Goal: Task Accomplishment & Management: Manage account settings

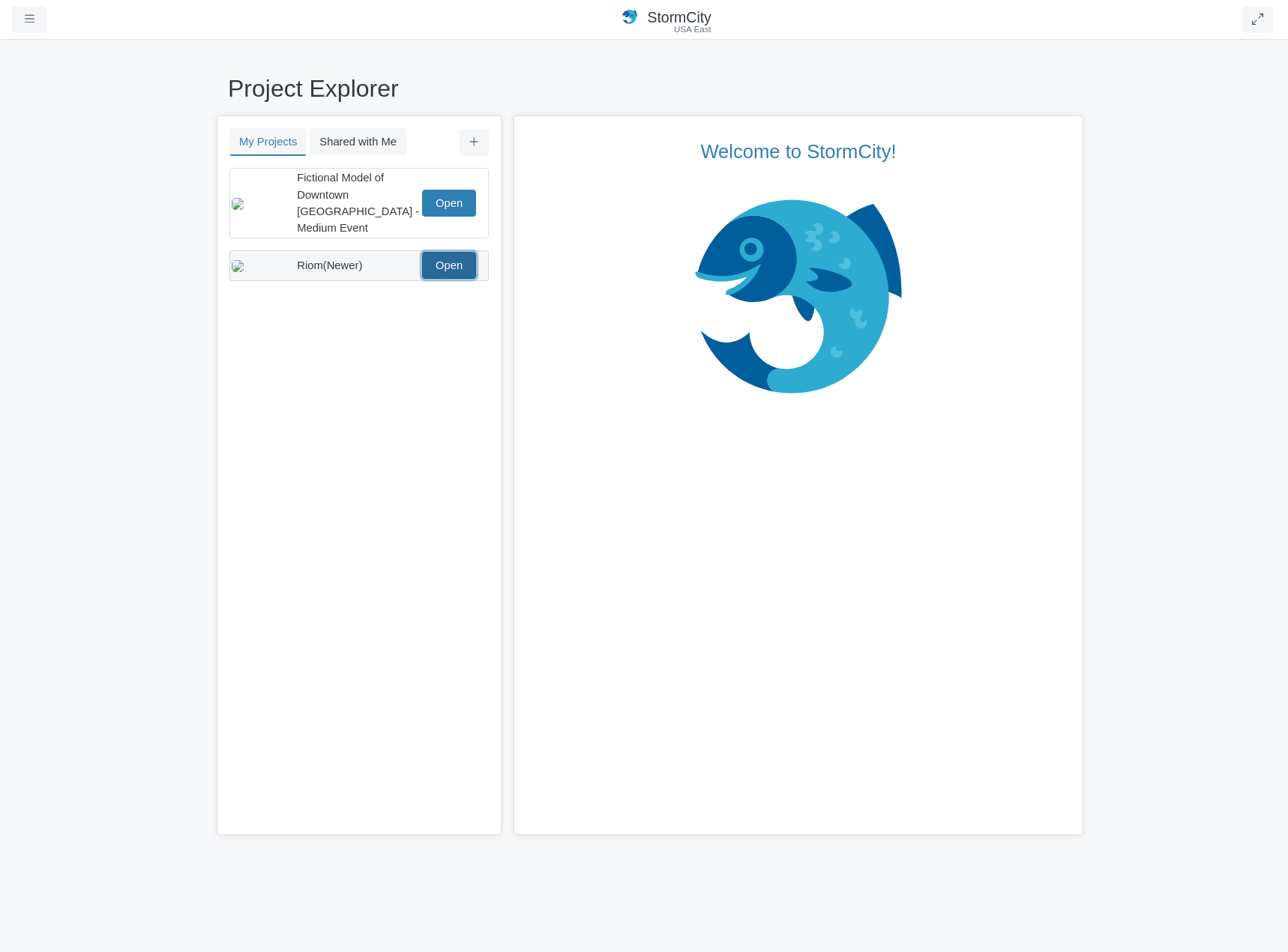
click at [446, 252] on link "Open" at bounding box center [449, 265] width 54 height 27
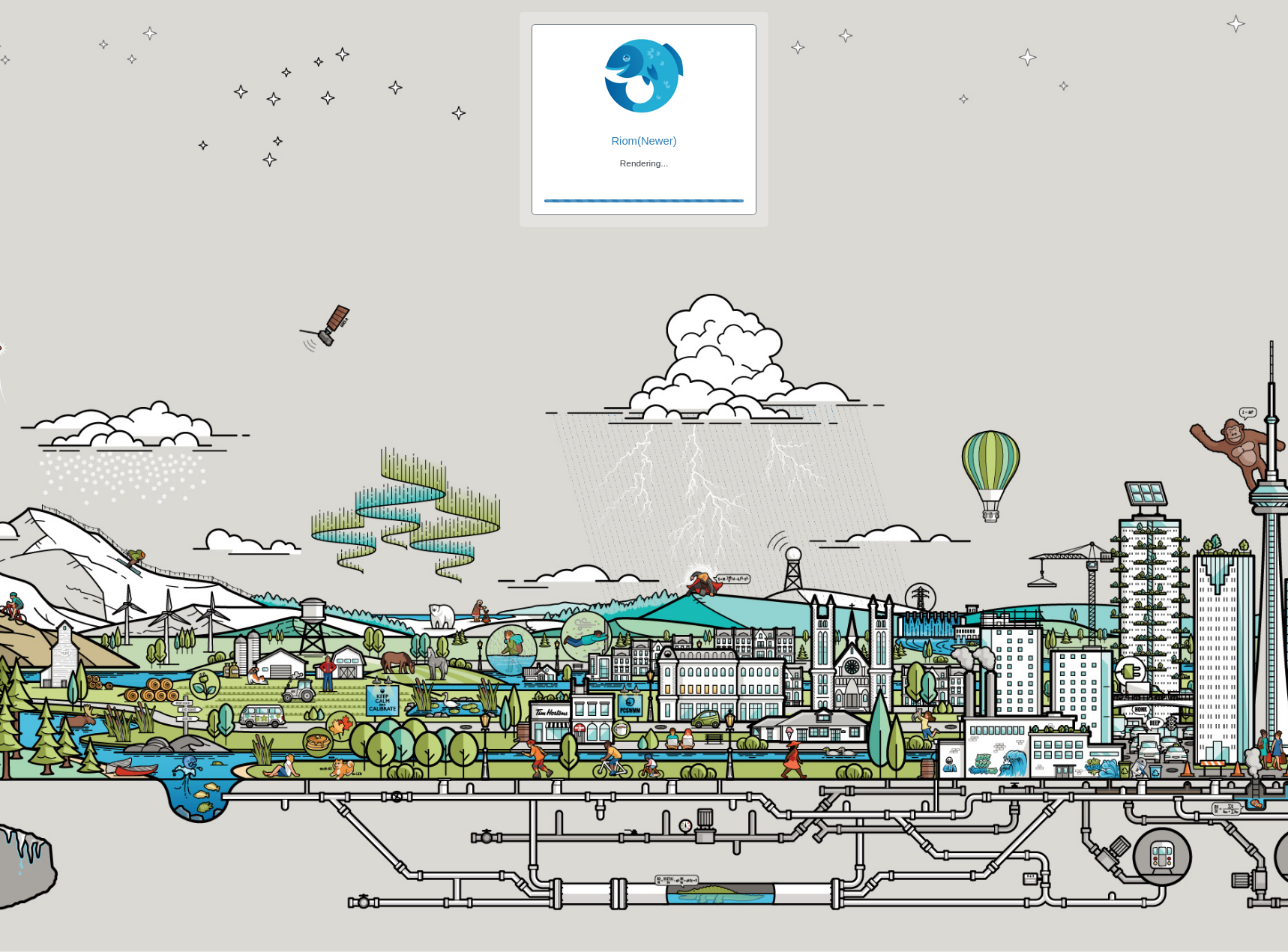
checkbox input "true"
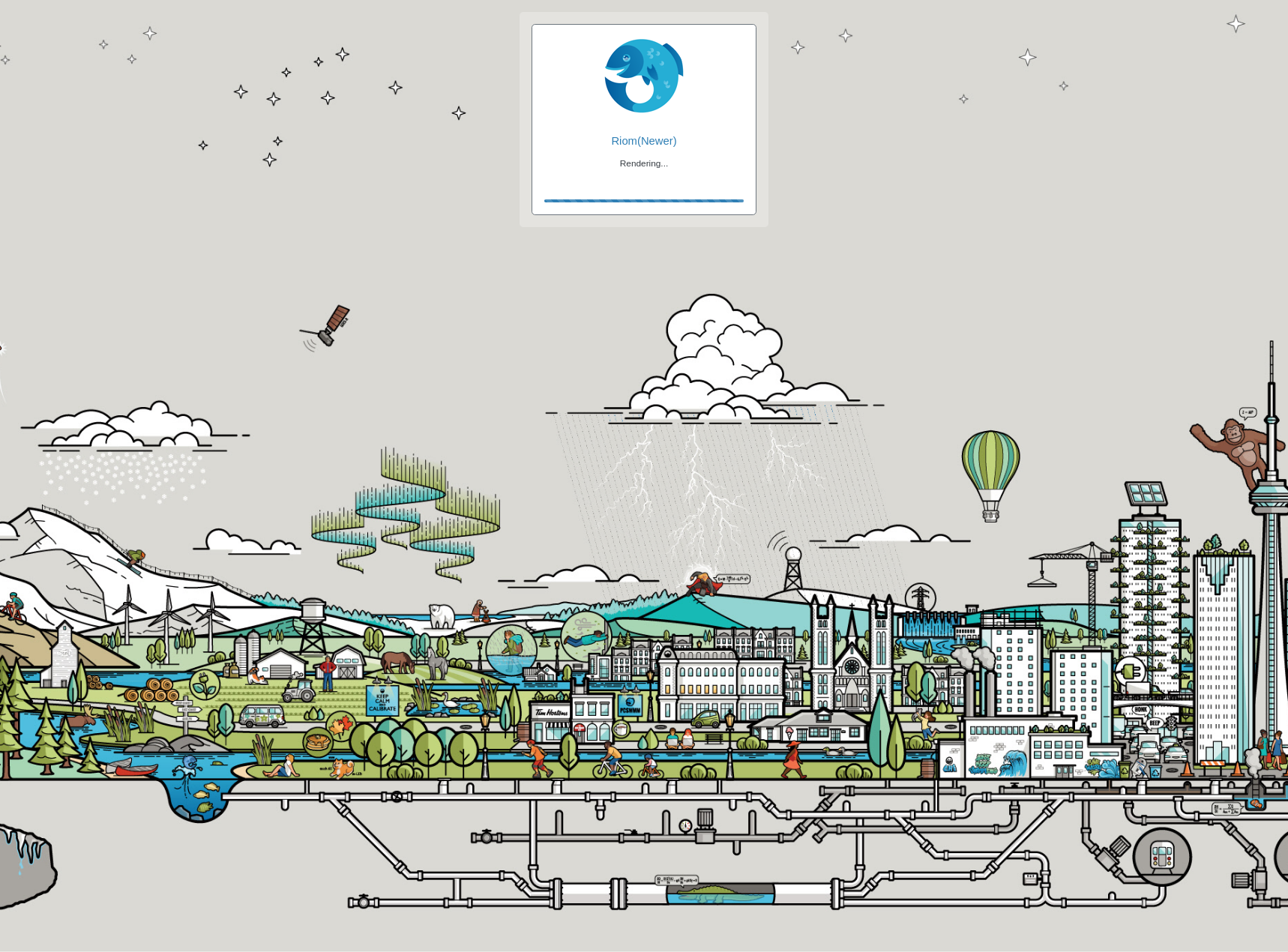
checkbox input "true"
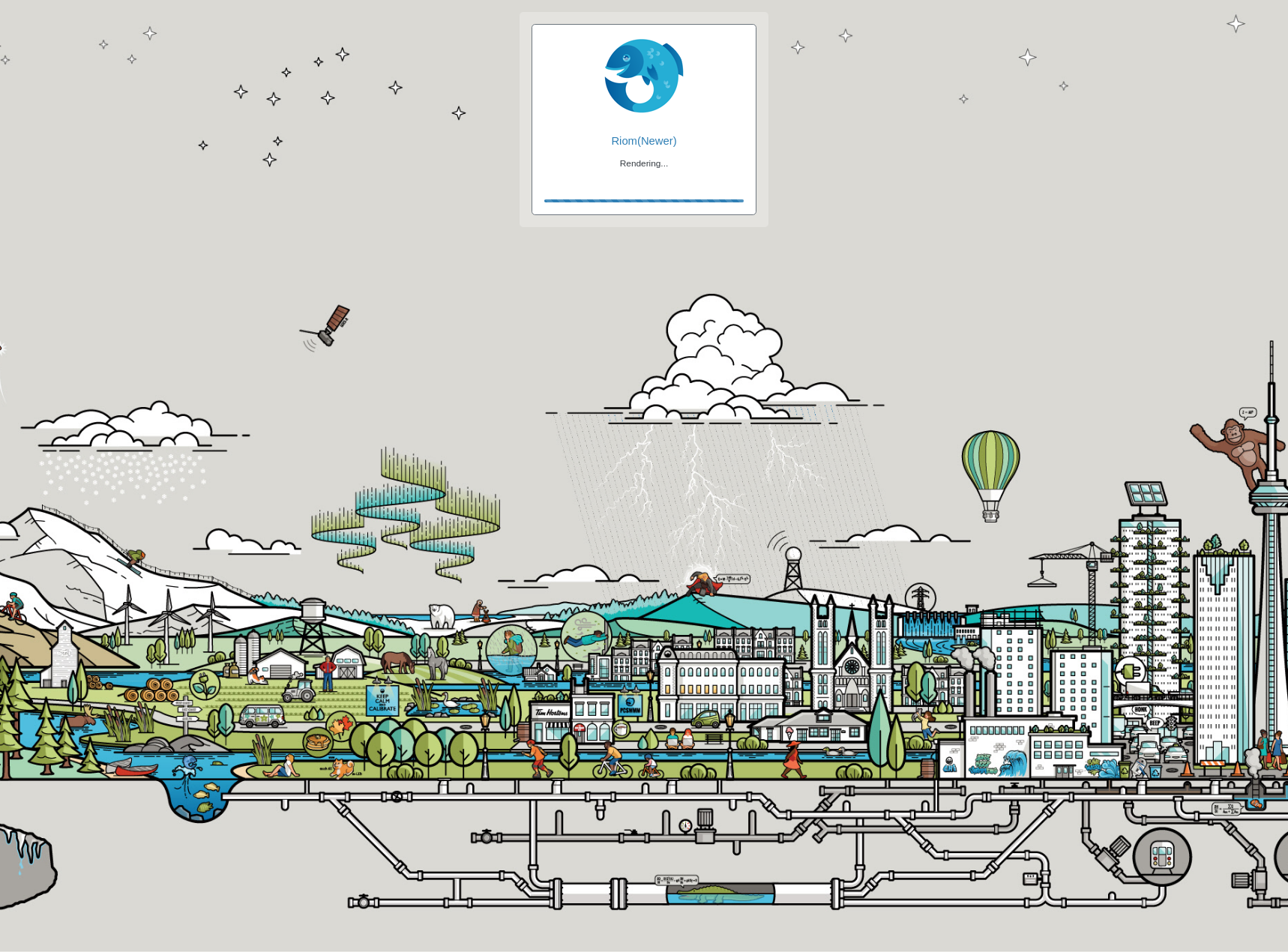
checkbox input "false"
checkbox input "true"
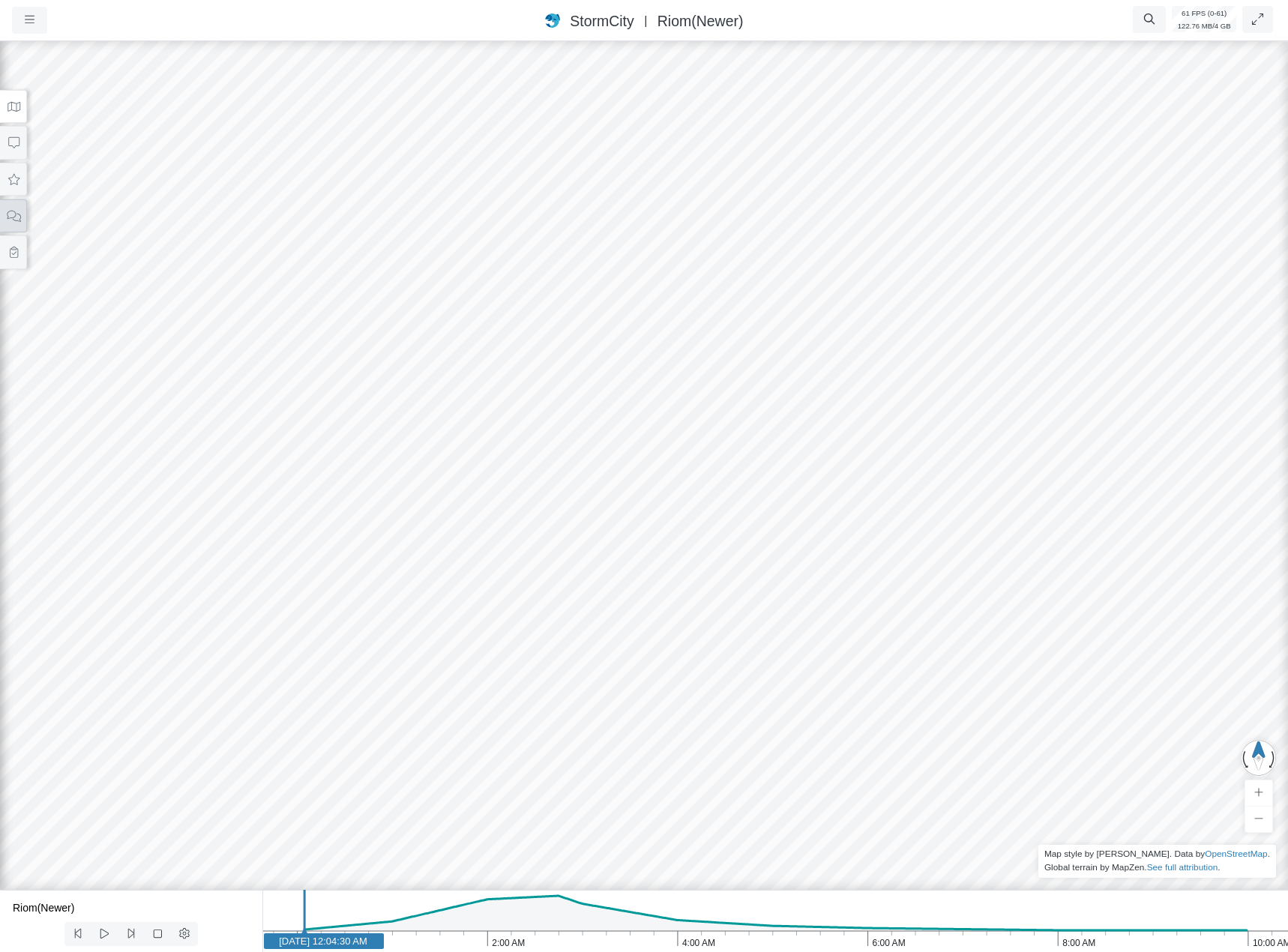
click at [11, 204] on button at bounding box center [13, 216] width 27 height 34
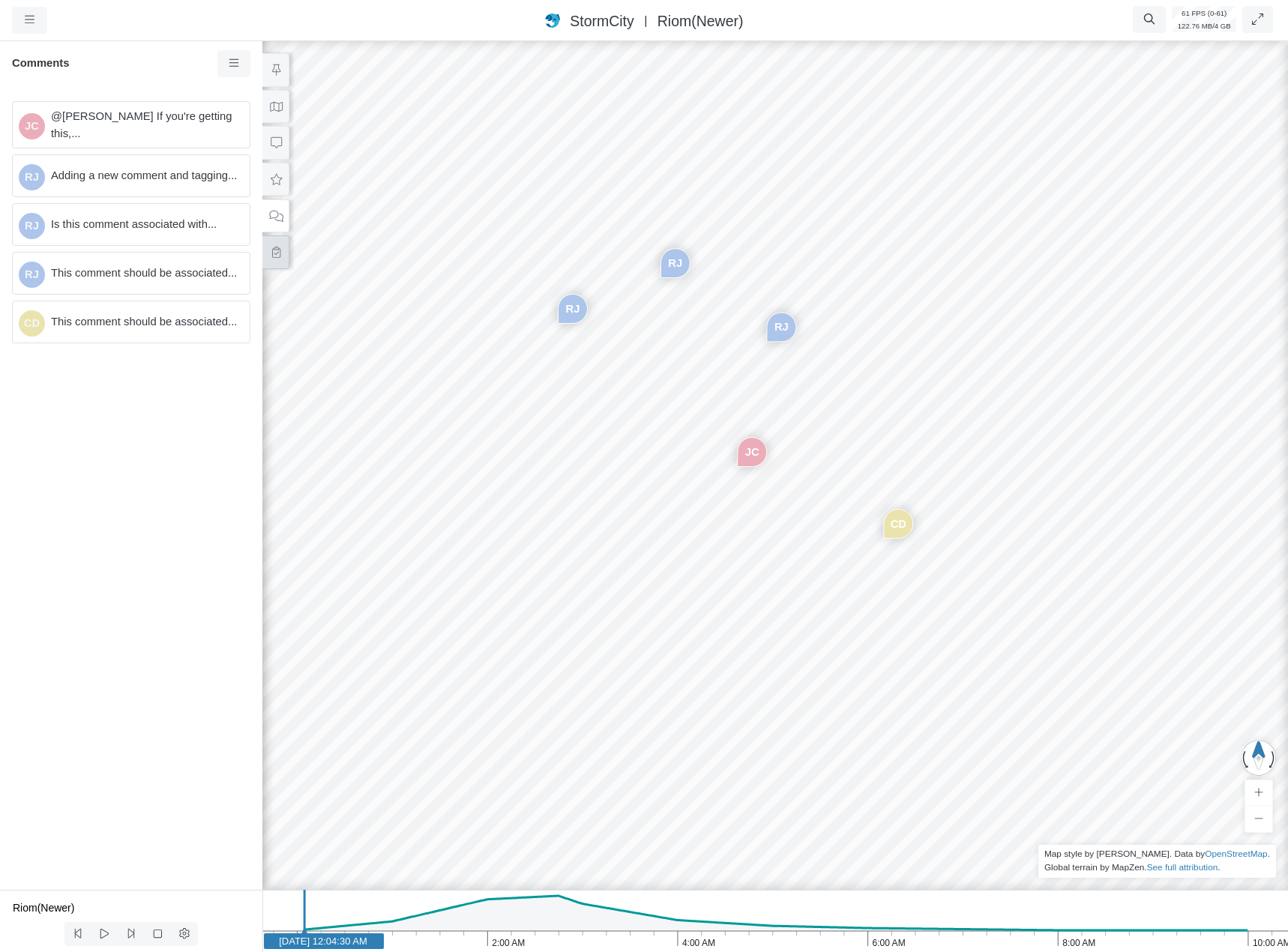
click at [274, 257] on icon at bounding box center [276, 252] width 8 height 11
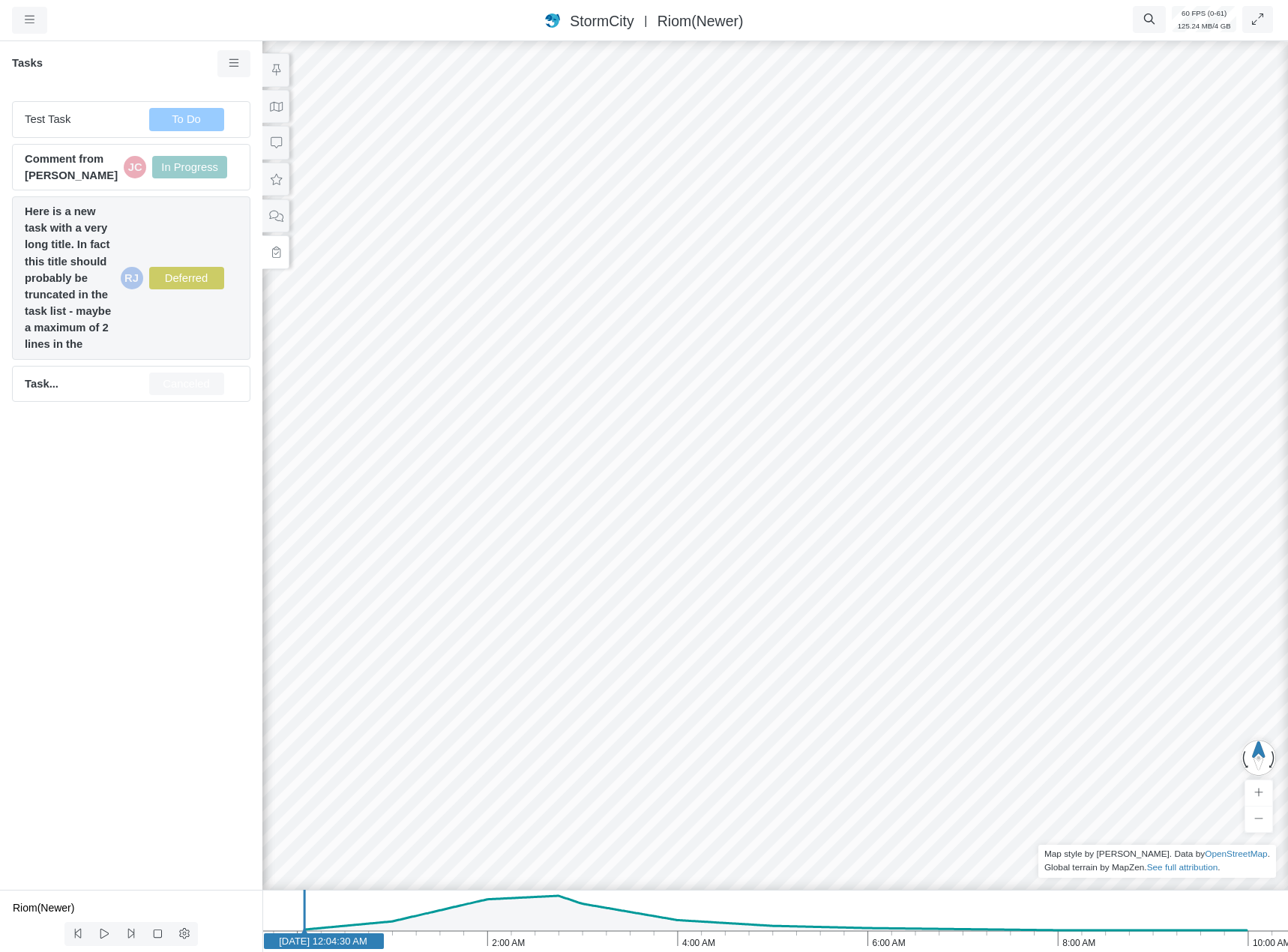
click at [156, 339] on div "Here is a new task with a very long title. In fact this title should probably b…" at bounding box center [131, 279] width 239 height 164
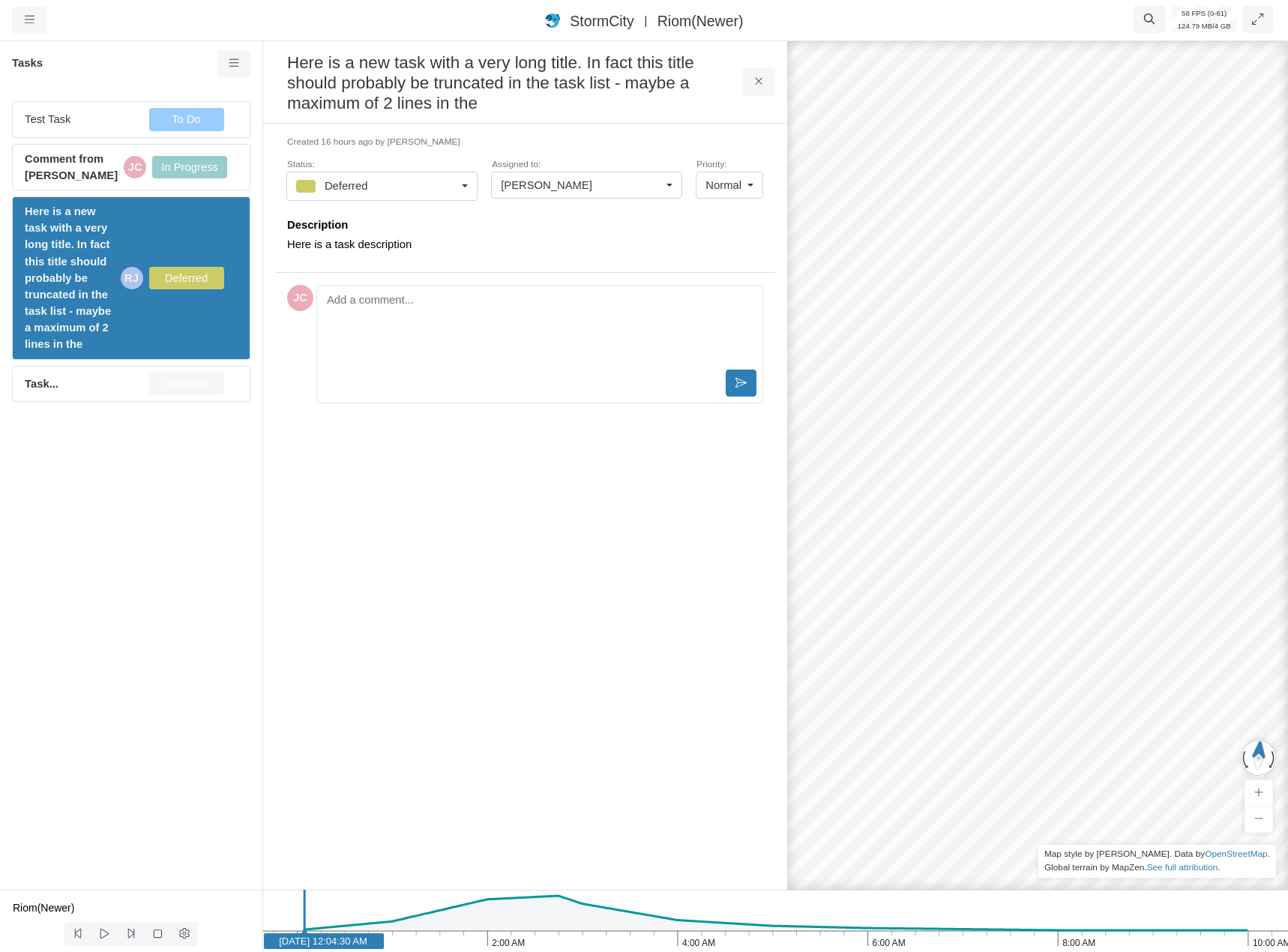
click at [523, 188] on span "[PERSON_NAME]" at bounding box center [546, 185] width 91 height 17
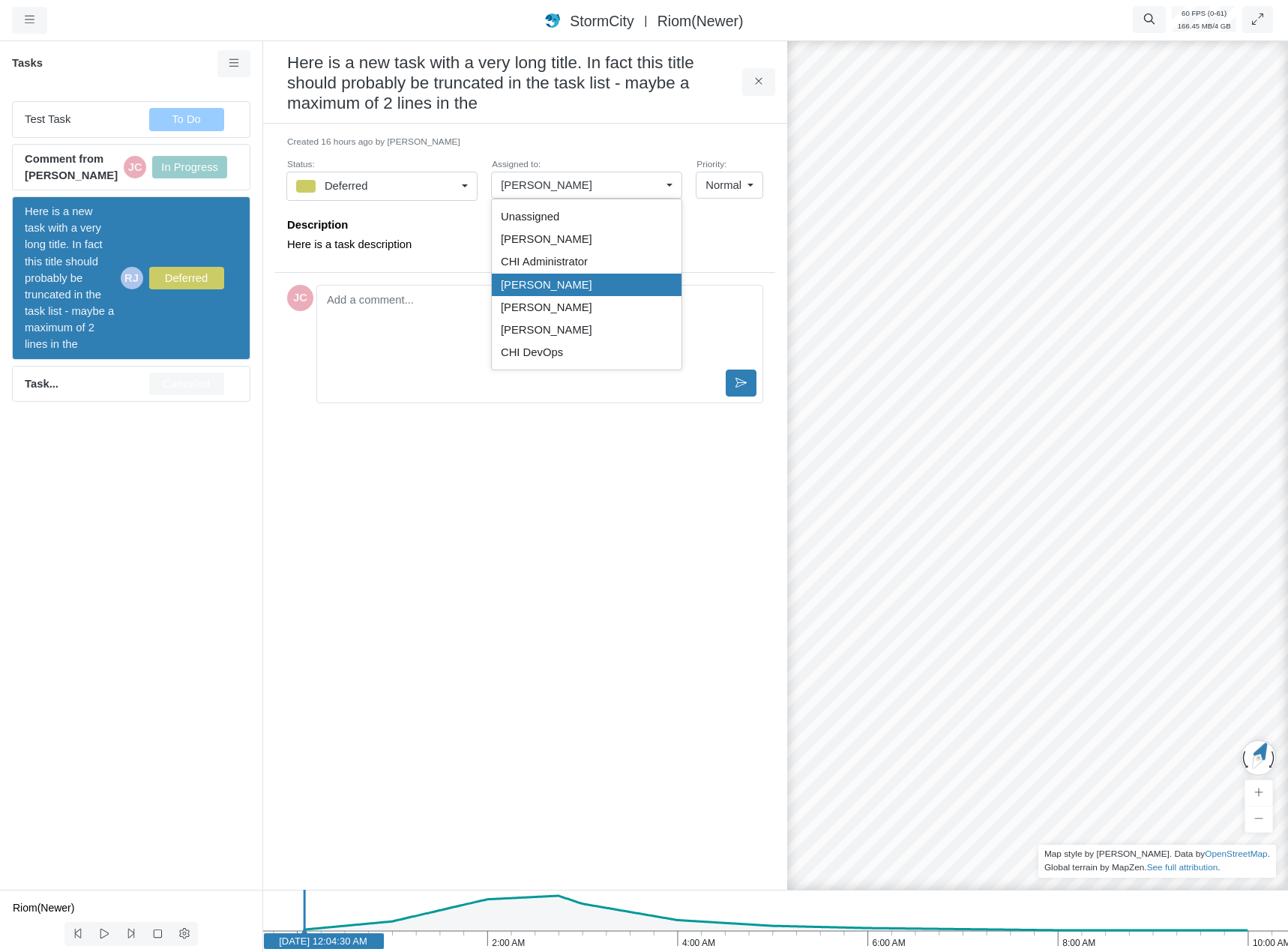
click at [320, 545] on div "Created 16 hours ago by [PERSON_NAME] Status: Deferred To Do In Progress On Hol…" at bounding box center [525, 507] width 500 height 742
click at [146, 572] on div "Test Task To Do Comment from [PERSON_NAME] JC In Progress Here is a new task wi…" at bounding box center [131, 489] width 262 height 800
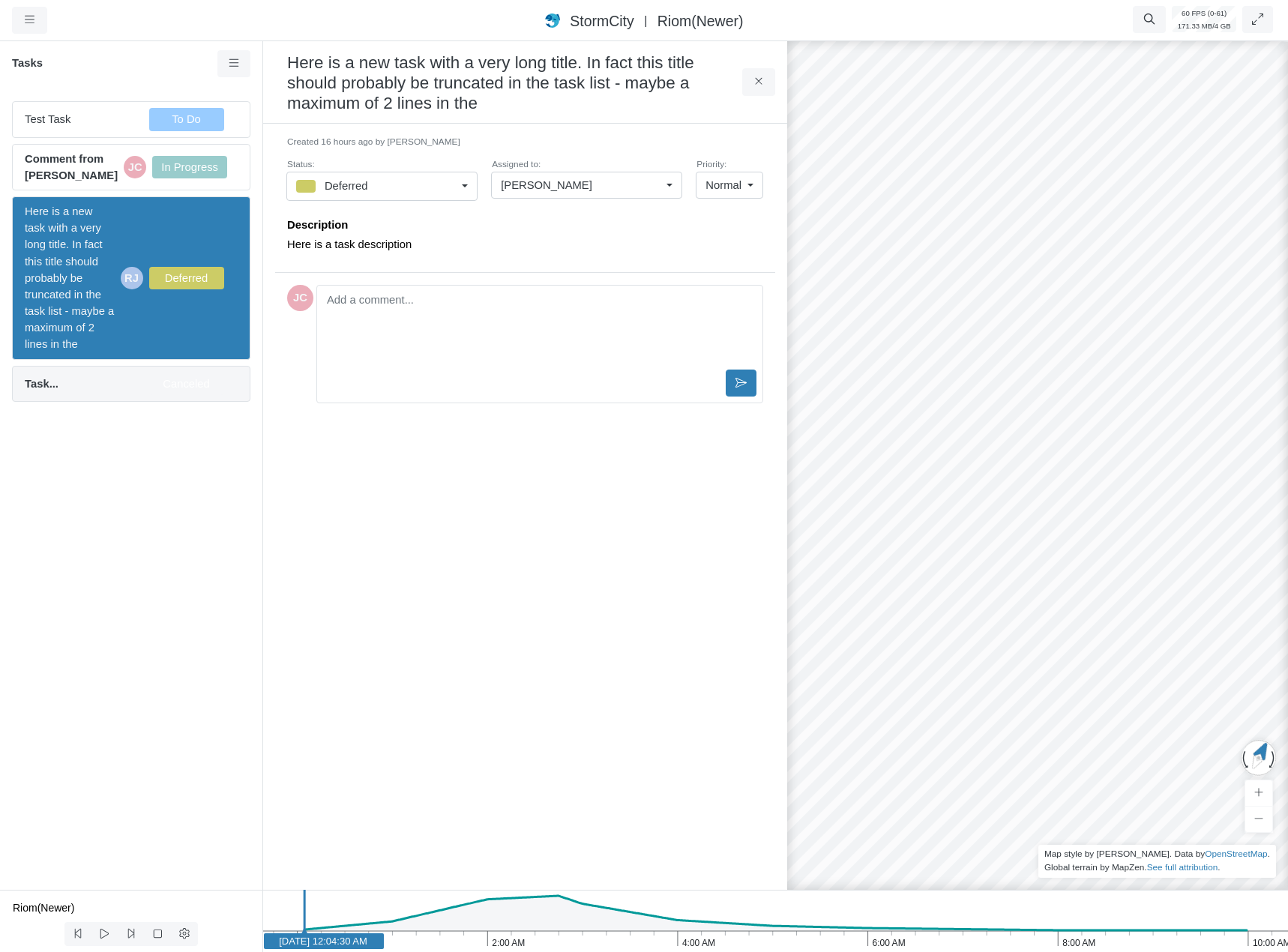
click at [64, 394] on div "Task... Canceled" at bounding box center [131, 383] width 239 height 36
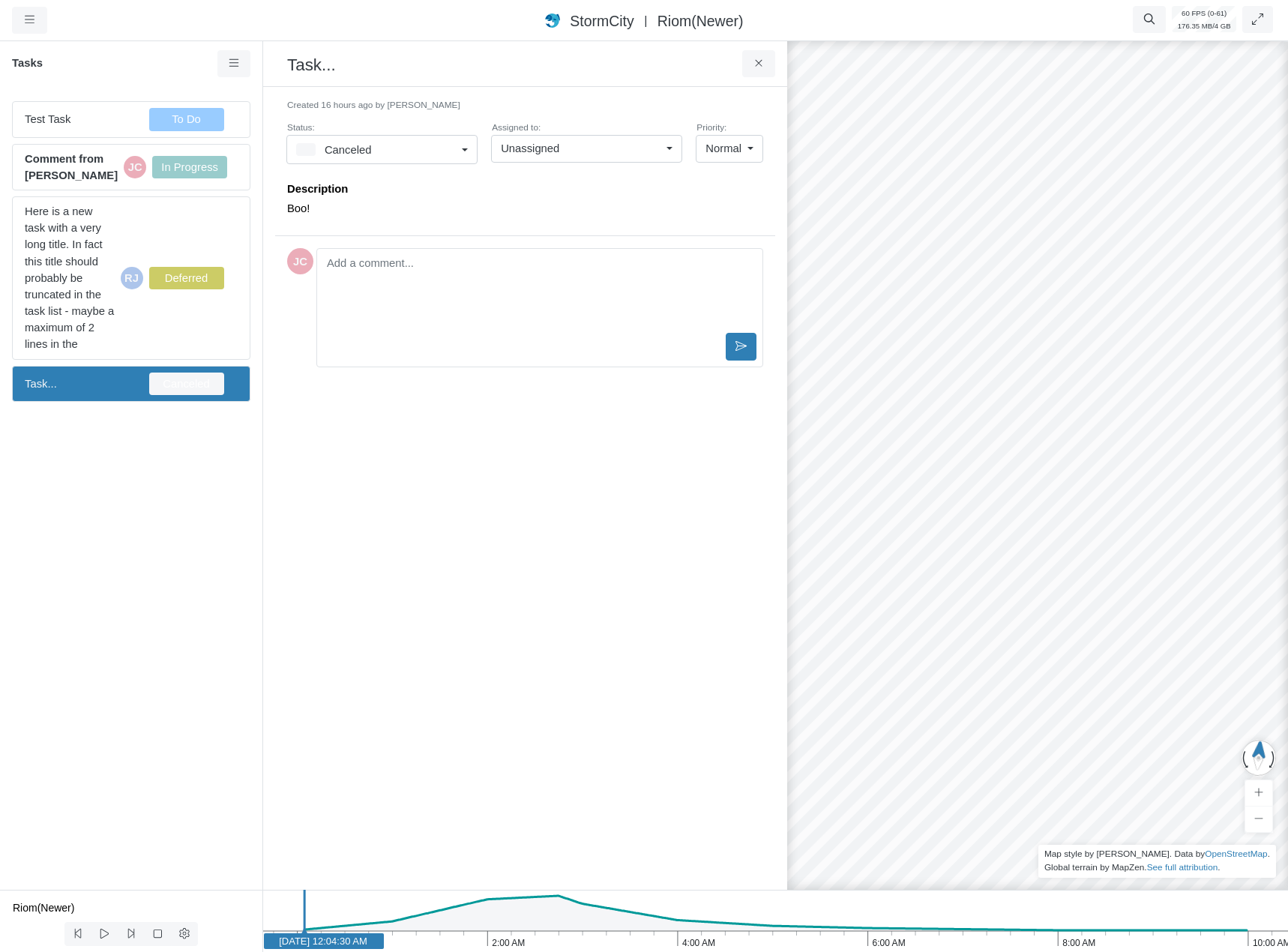
click at [572, 148] on div "Unassigned" at bounding box center [580, 148] width 159 height 17
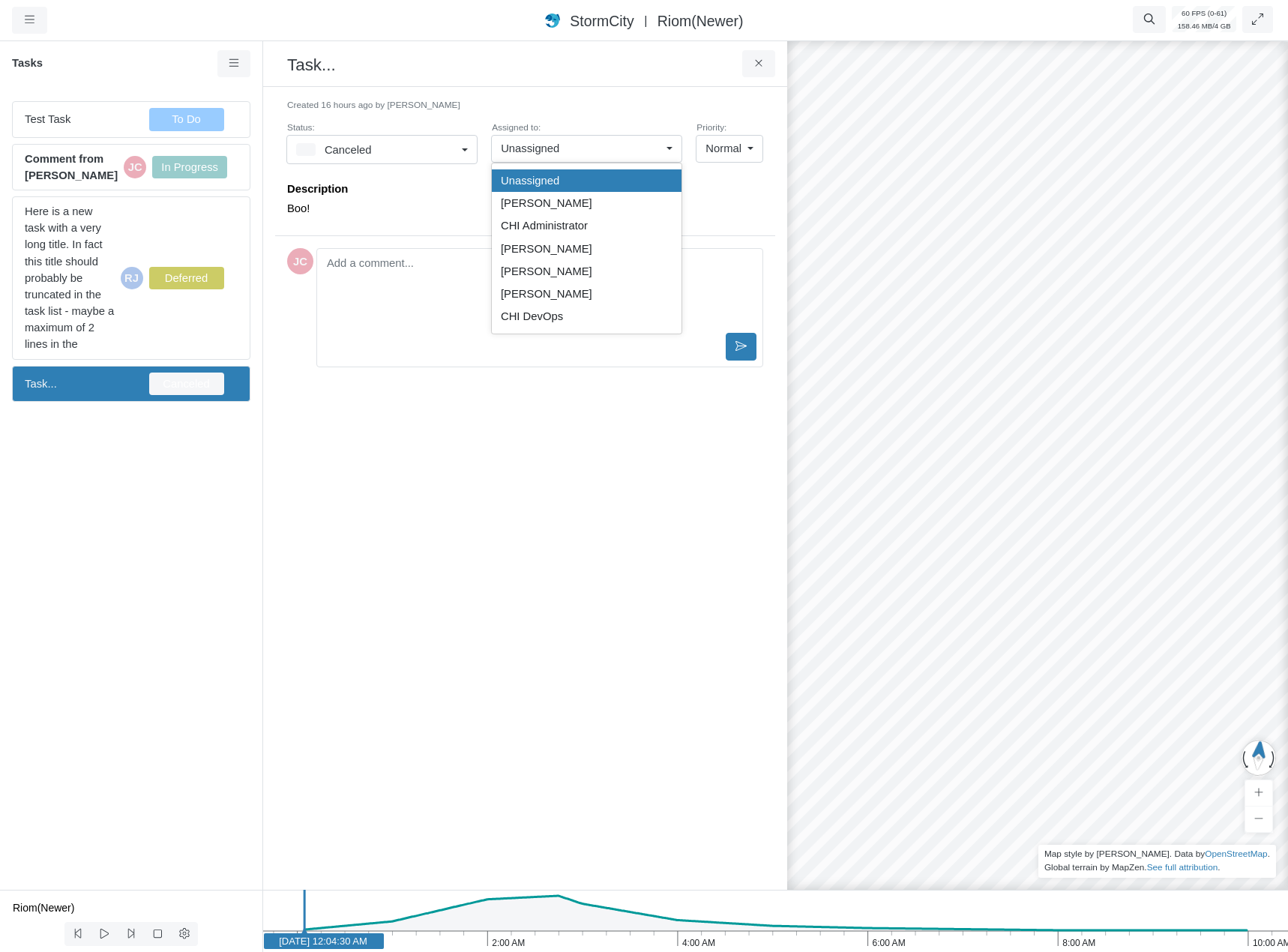
click at [573, 143] on div "Unassigned" at bounding box center [580, 148] width 159 height 17
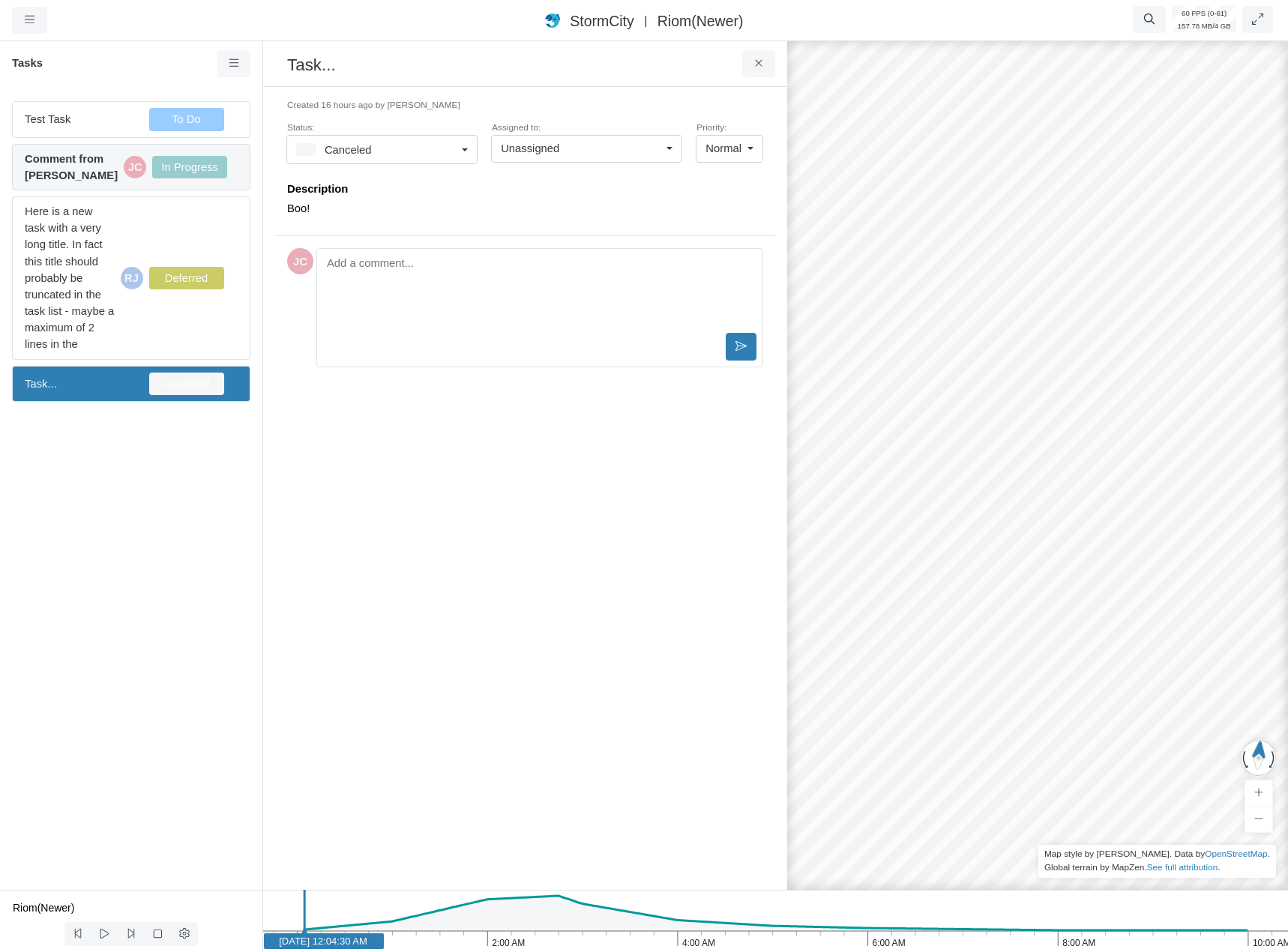
click at [86, 167] on span "Comment from [PERSON_NAME]" at bounding box center [71, 167] width 93 height 33
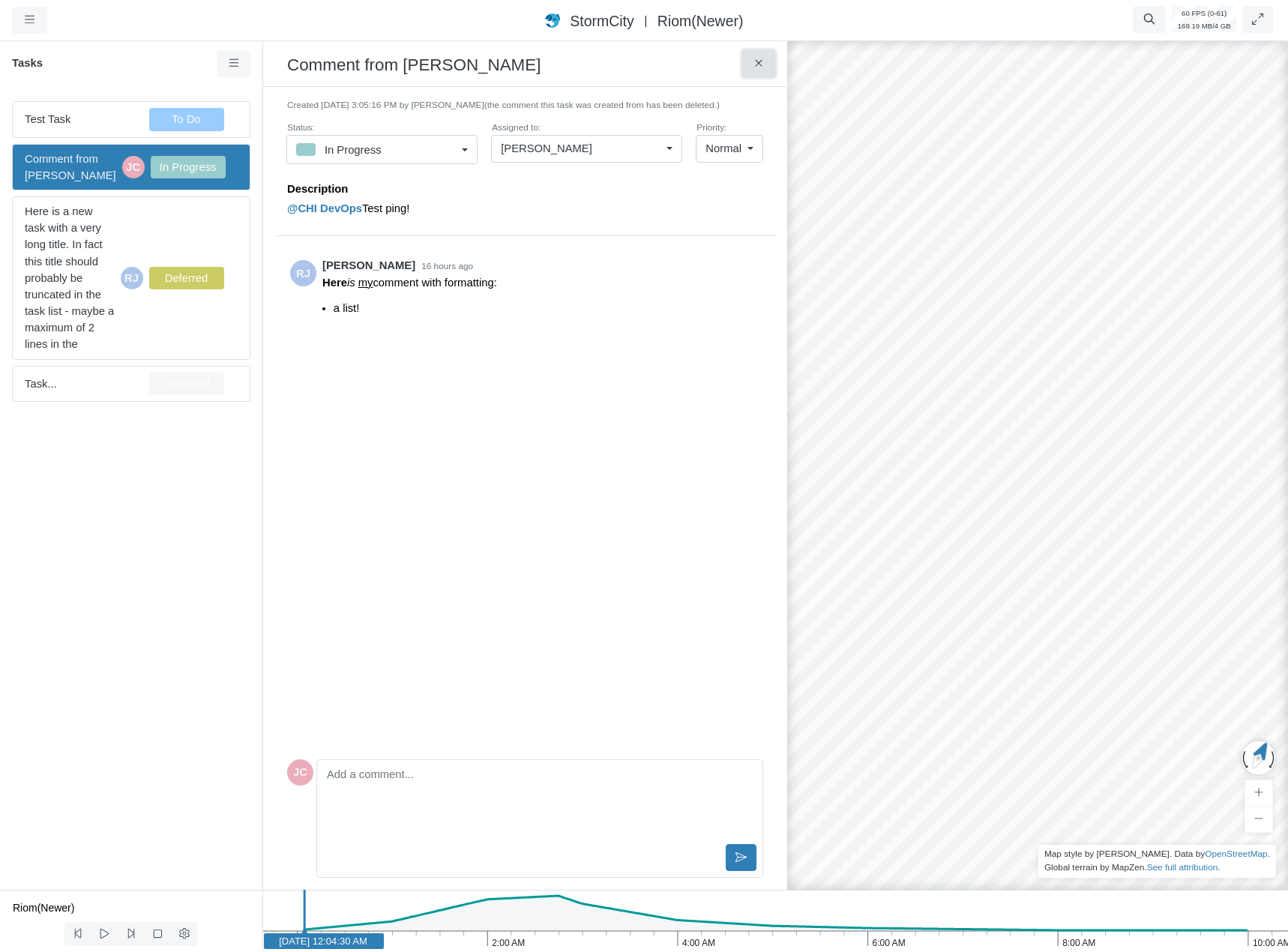
click at [754, 64] on icon at bounding box center [759, 63] width 14 height 11
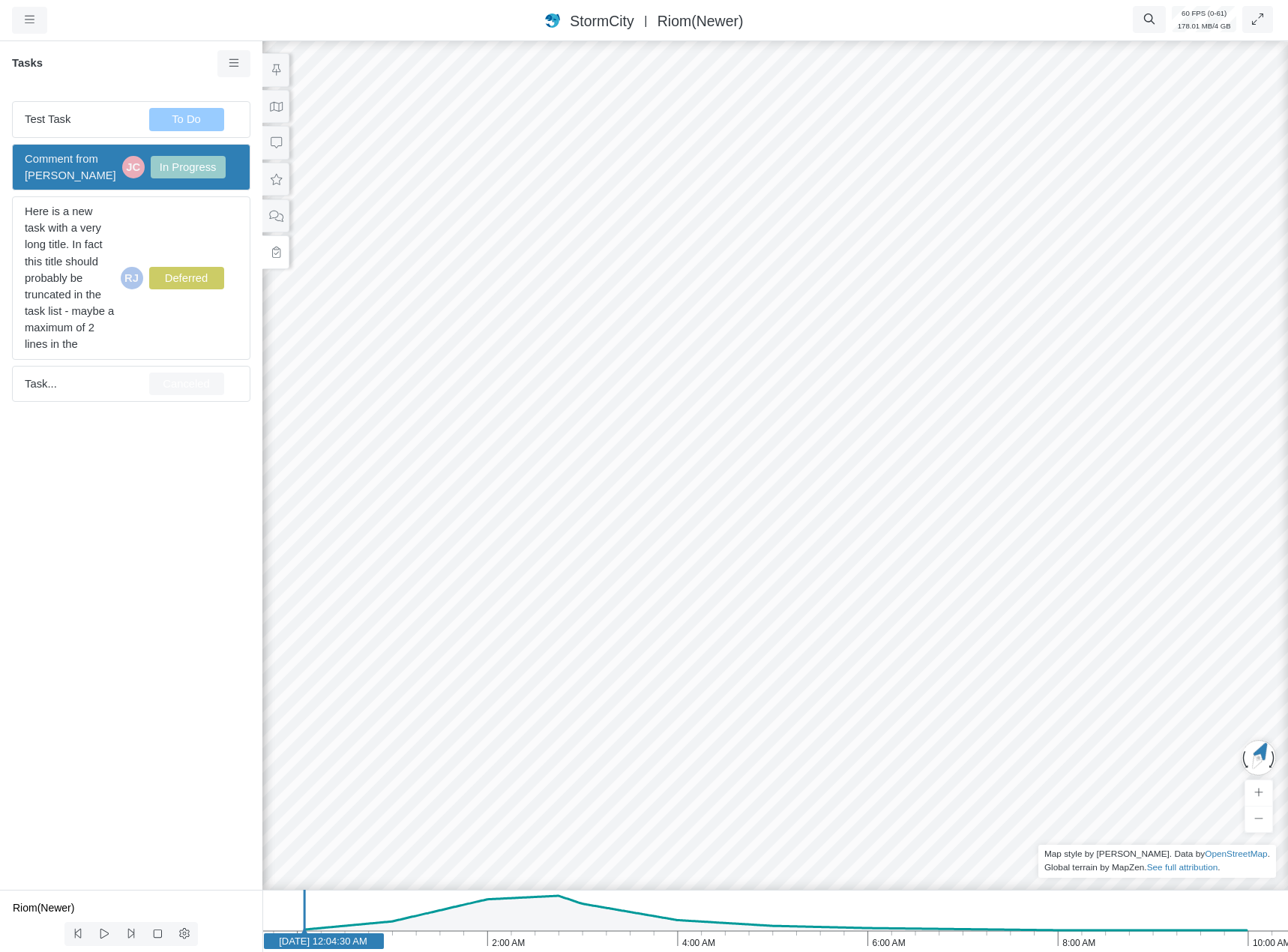
click at [29, 601] on div "Test Task To Do Comment from [PERSON_NAME] JC In Progress Here is a new task wi…" at bounding box center [131, 489] width 262 height 800
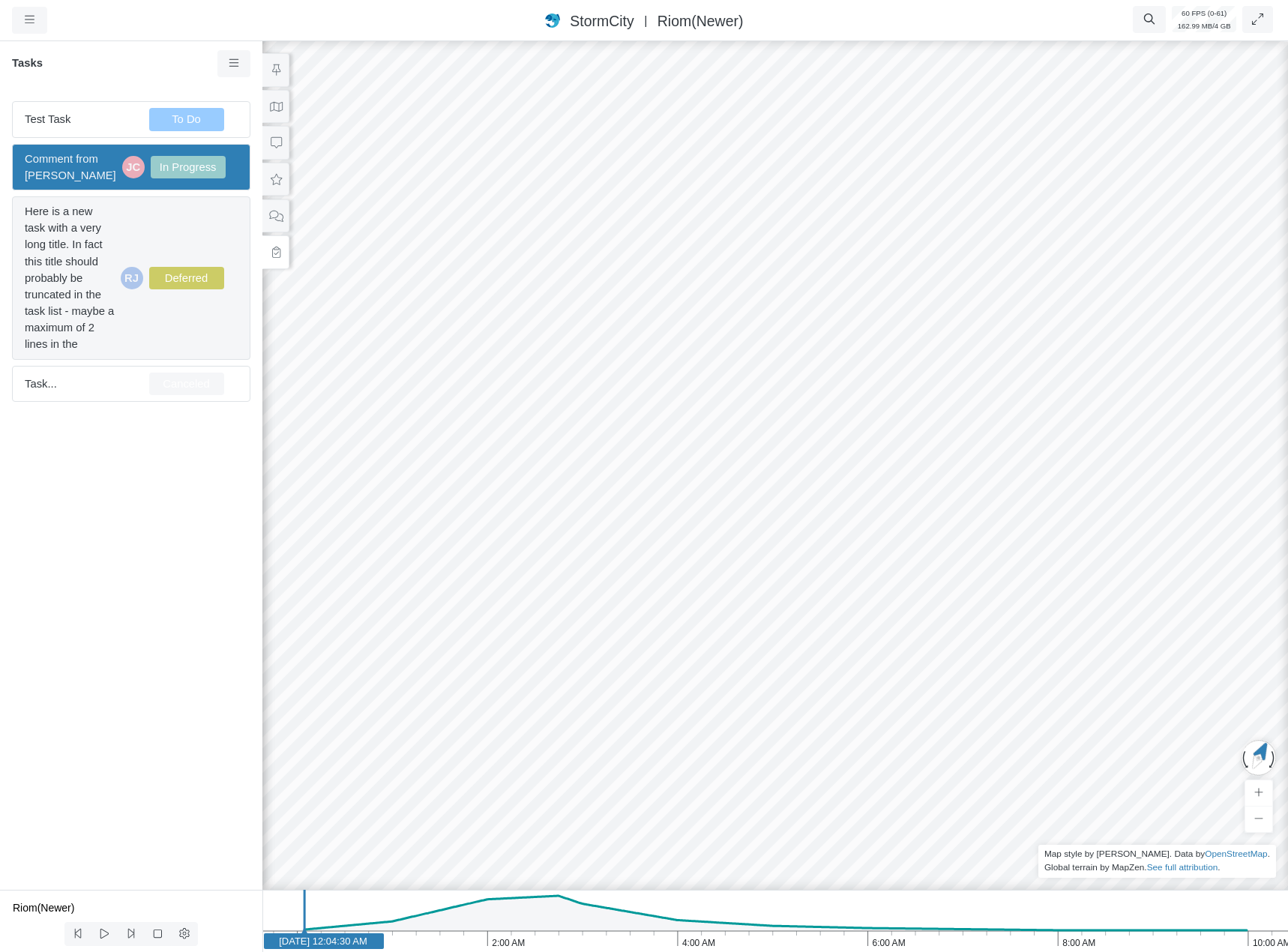
click at [25, 284] on span "Here is a new task with a very long title. In fact this title should probably b…" at bounding box center [69, 278] width 90 height 150
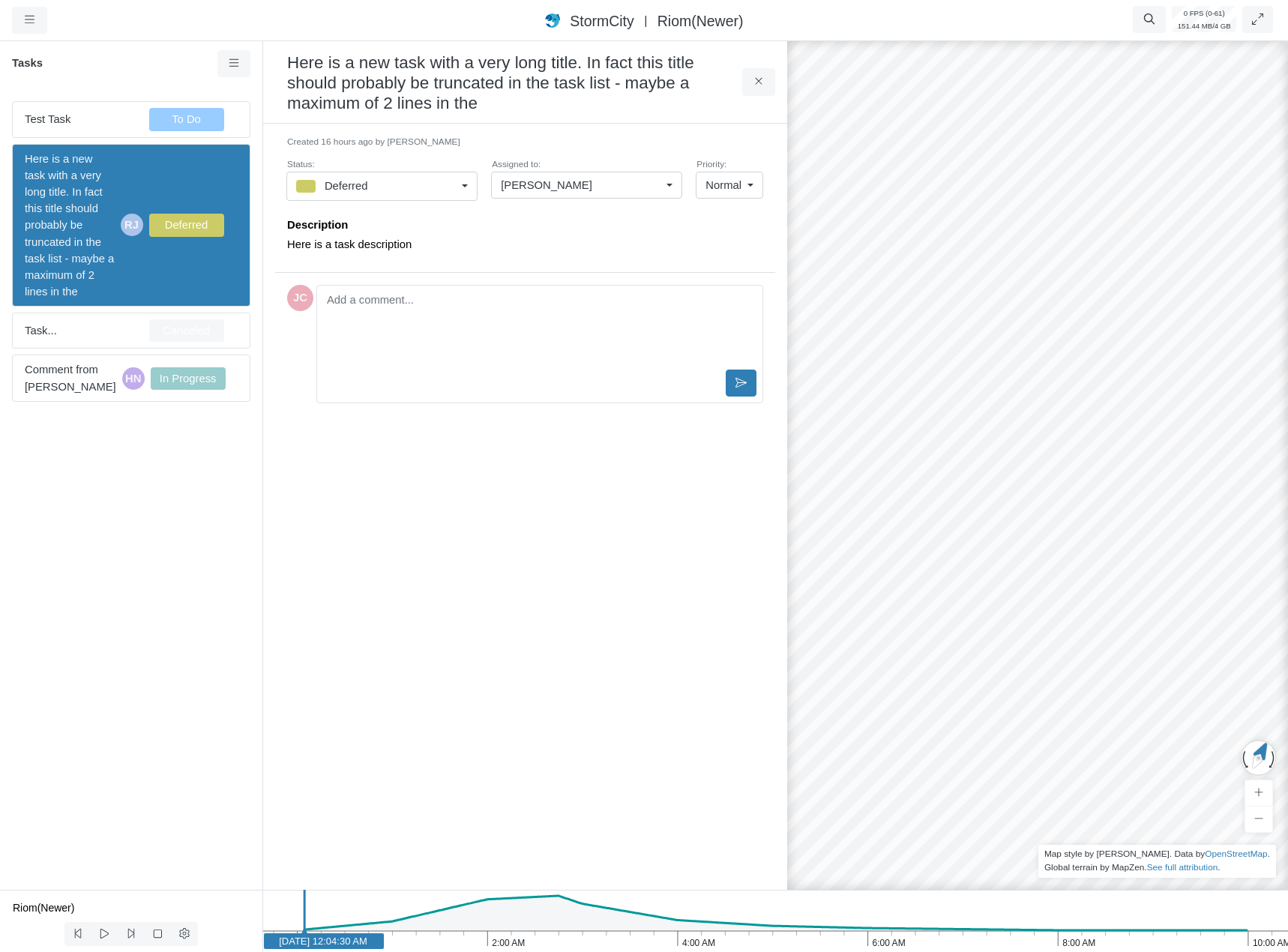
click at [212, 533] on div "Test Task To Do Here is a new task with a very long title. In fact this title s…" at bounding box center [131, 489] width 262 height 800
click at [94, 380] on span "Comment from [PERSON_NAME]" at bounding box center [70, 378] width 91 height 33
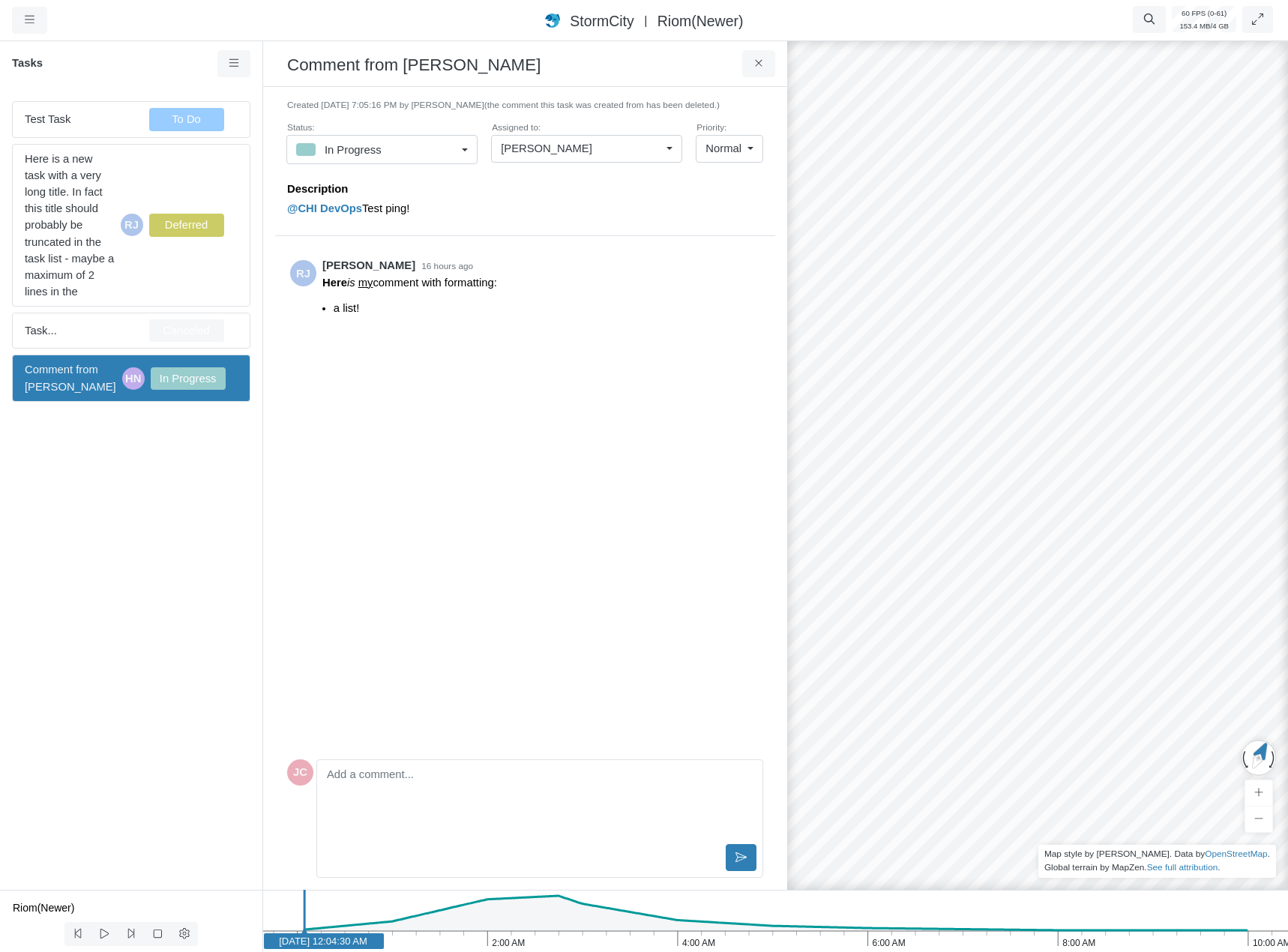
click at [610, 145] on div "[PERSON_NAME]" at bounding box center [580, 148] width 159 height 17
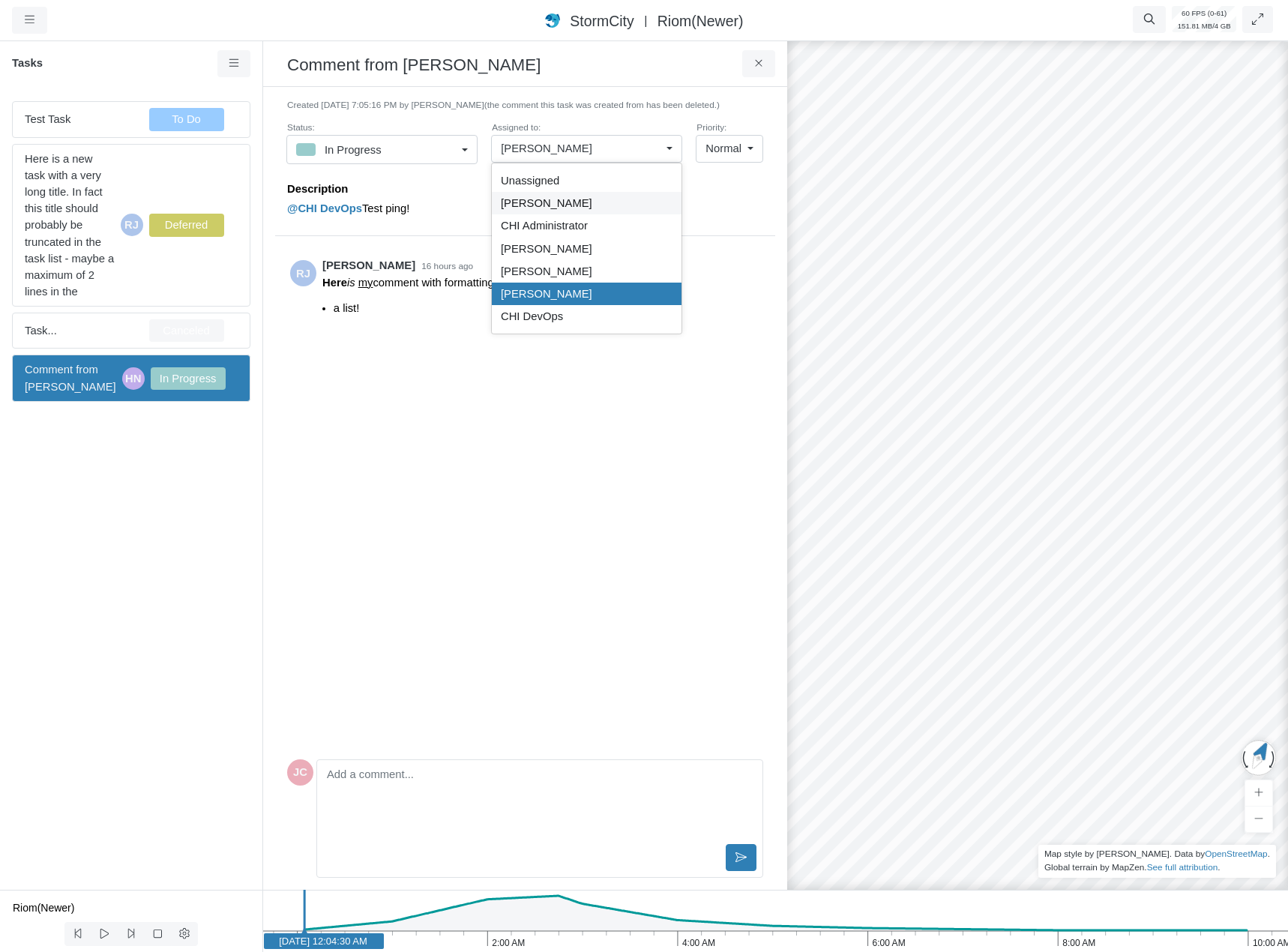
click at [570, 205] on div "[PERSON_NAME]" at bounding box center [586, 203] width 172 height 17
